Goal: Task Accomplishment & Management: Use online tool/utility

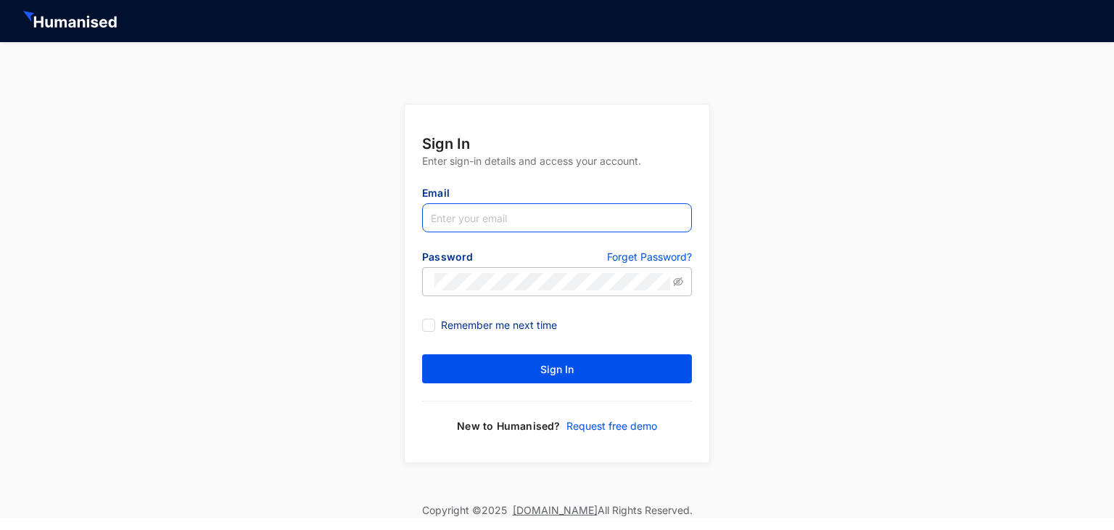
click at [556, 221] on input "text" at bounding box center [557, 217] width 270 height 29
type input "[EMAIL_ADDRESS][DOMAIN_NAME]"
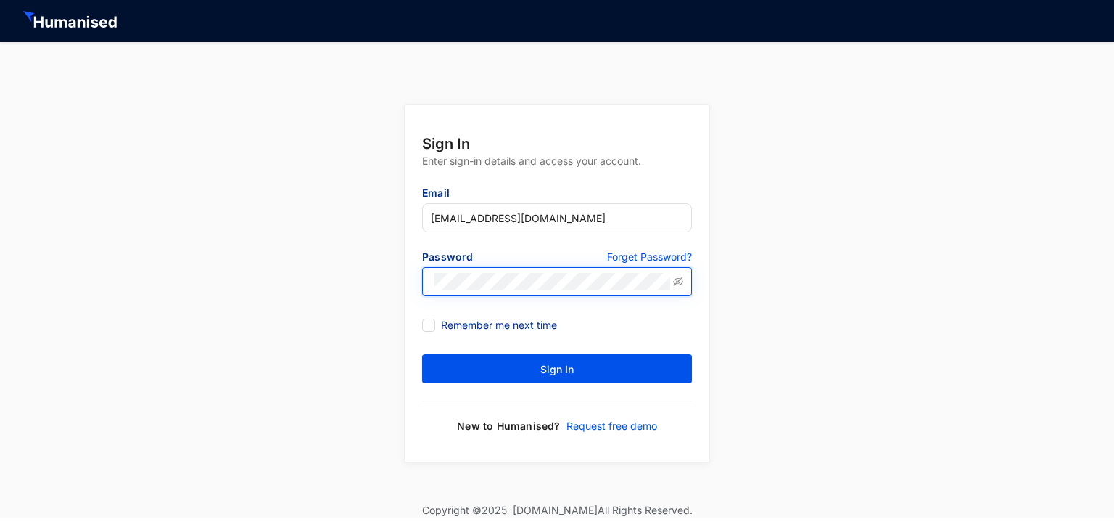
click at [422, 354] on button "Sign In" at bounding box center [557, 368] width 270 height 29
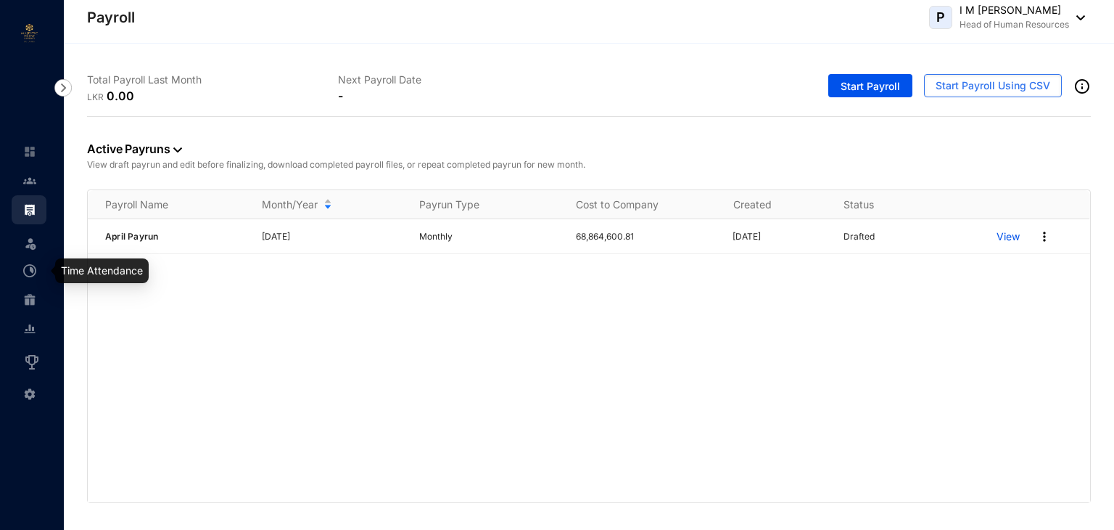
click at [31, 268] on img at bounding box center [29, 270] width 13 height 13
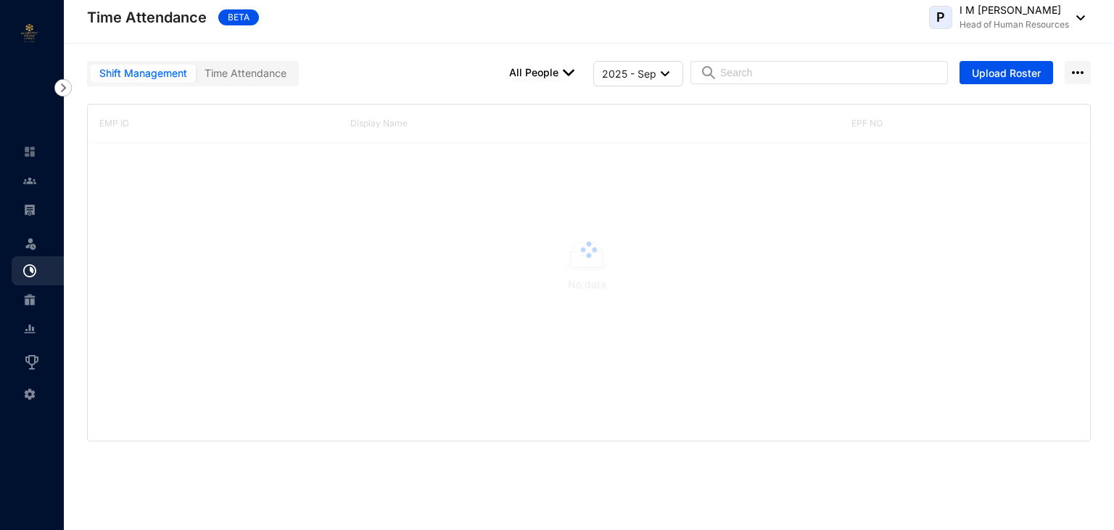
type input "2025 - Aug"
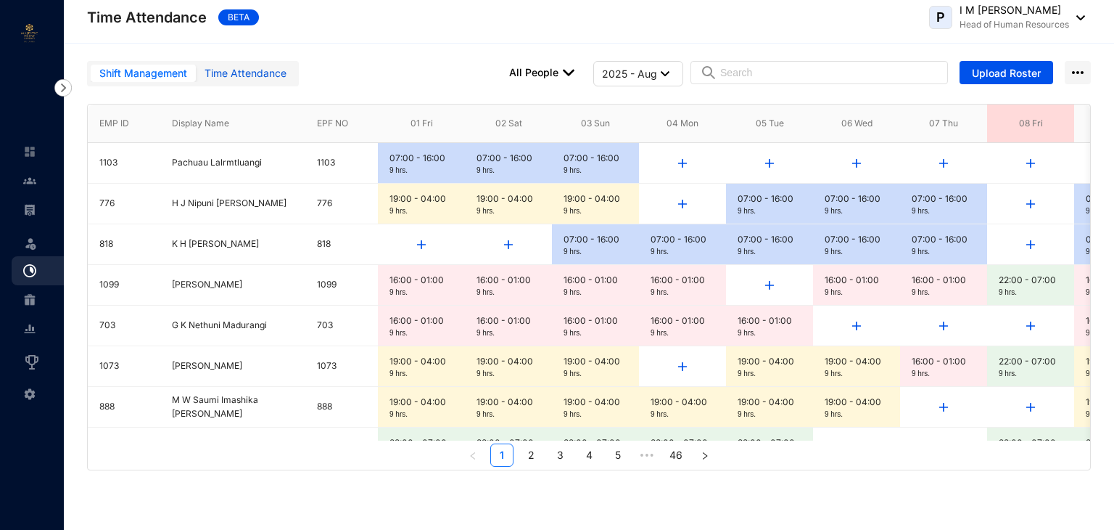
click at [250, 70] on div "Time Attendance" at bounding box center [246, 73] width 82 height 16
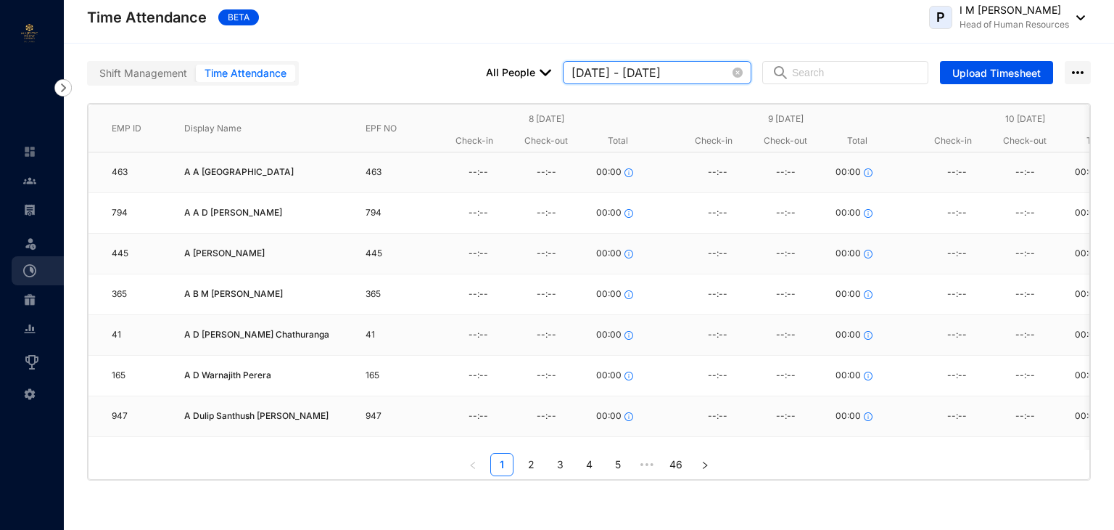
click at [714, 65] on input "[DATE] - [DATE]" at bounding box center [651, 72] width 158 height 17
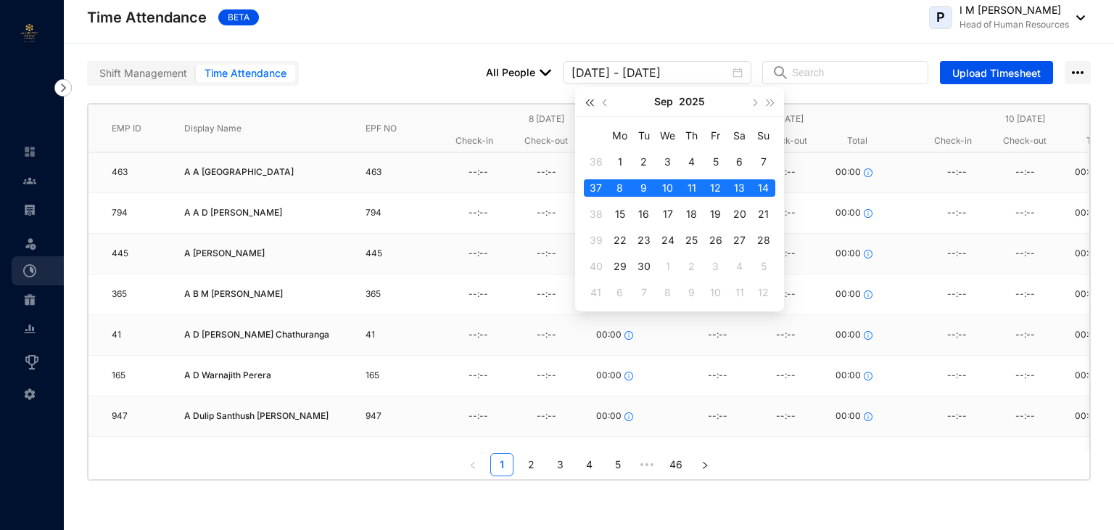
click at [589, 104] on span "button" at bounding box center [589, 102] width 7 height 7
click at [771, 111] on button "button" at bounding box center [771, 101] width 16 height 29
click at [599, 102] on button "button" at bounding box center [606, 101] width 16 height 29
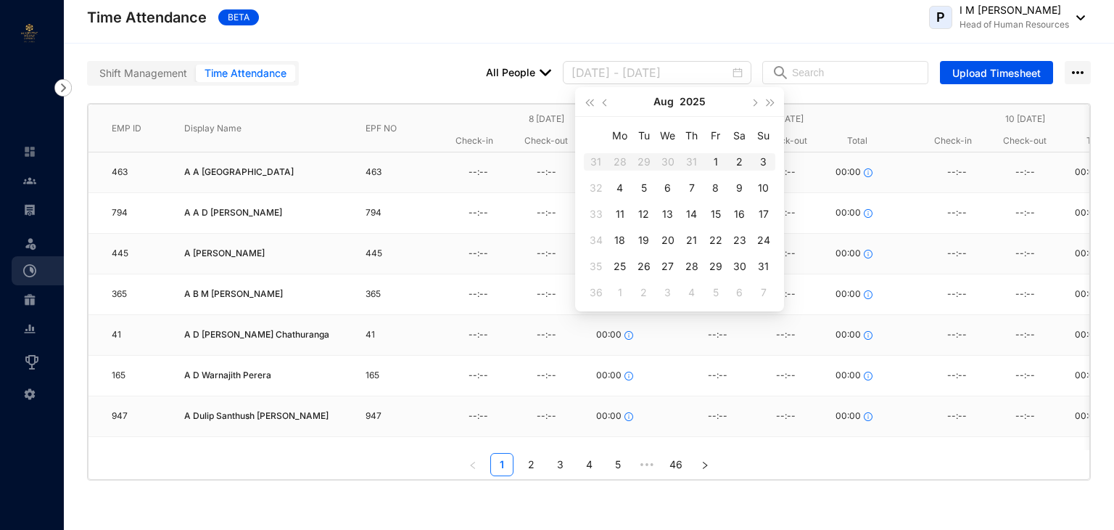
click at [717, 162] on div "1" at bounding box center [715, 161] width 17 height 17
type input "[DATE] - [DATE]"
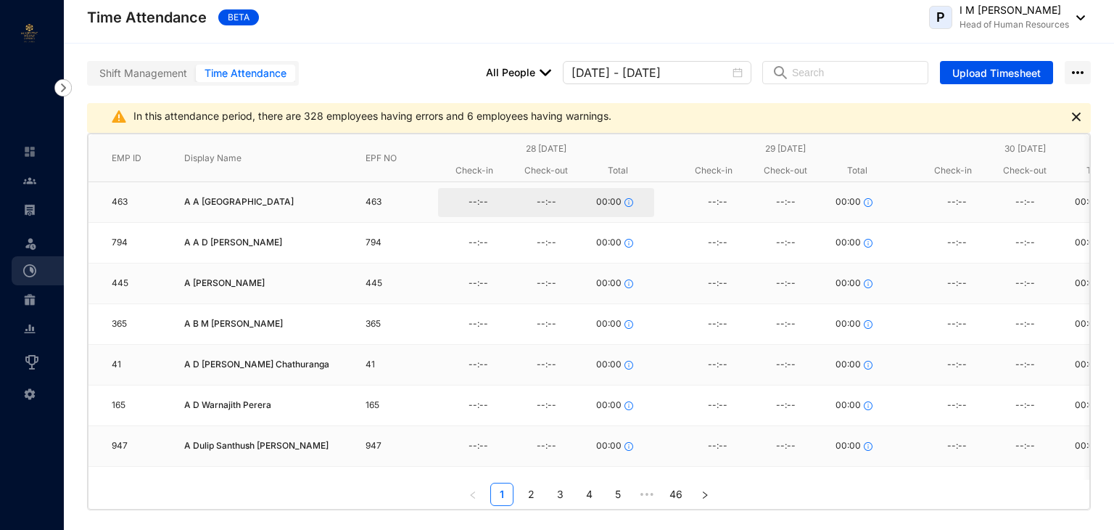
click at [472, 198] on div "--:--" at bounding box center [478, 203] width 68 height 22
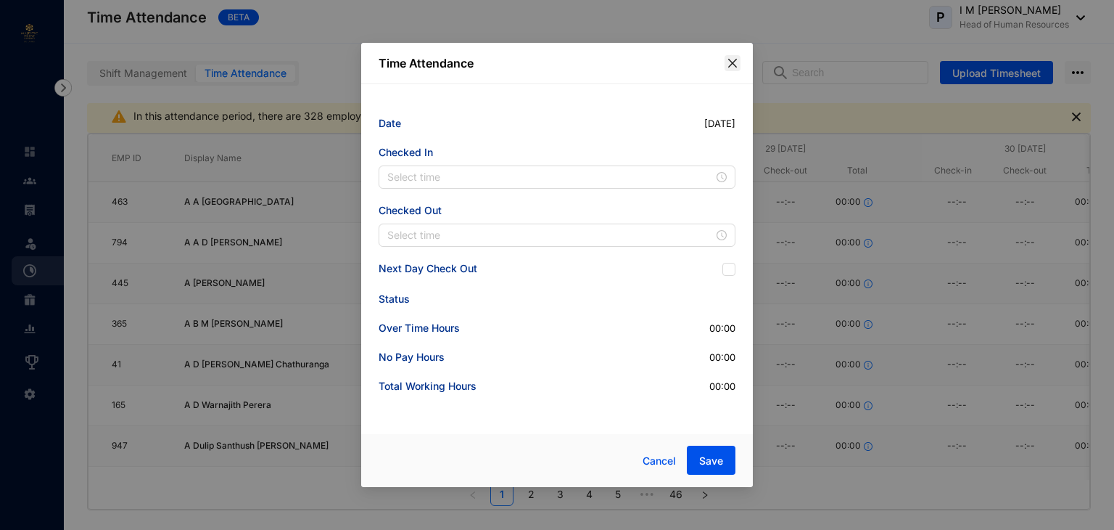
click at [734, 68] on icon "close" at bounding box center [733, 63] width 12 height 12
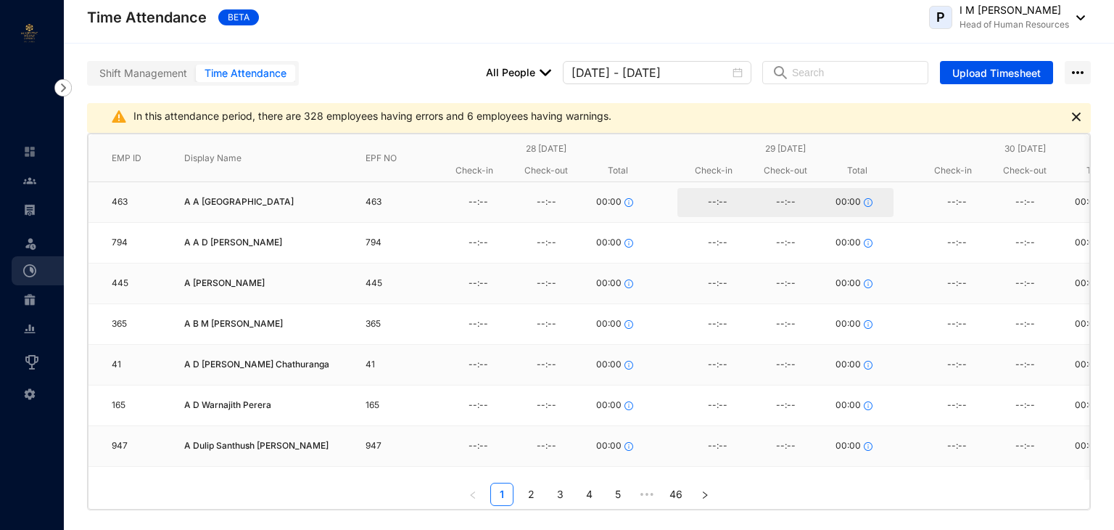
click at [712, 202] on div "--:--" at bounding box center [717, 203] width 68 height 22
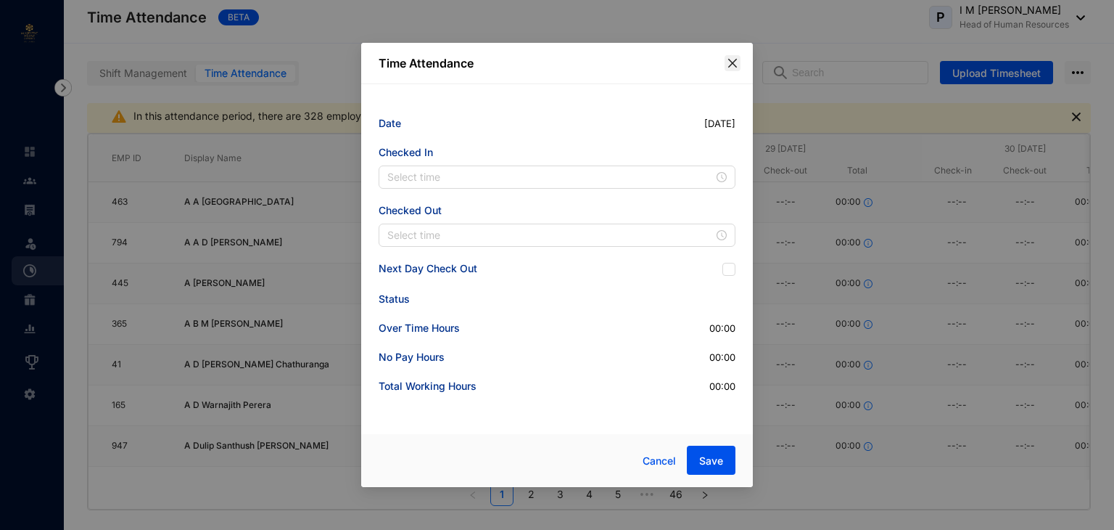
click at [731, 65] on icon "close" at bounding box center [733, 63] width 12 height 12
